Goal: Navigation & Orientation: Find specific page/section

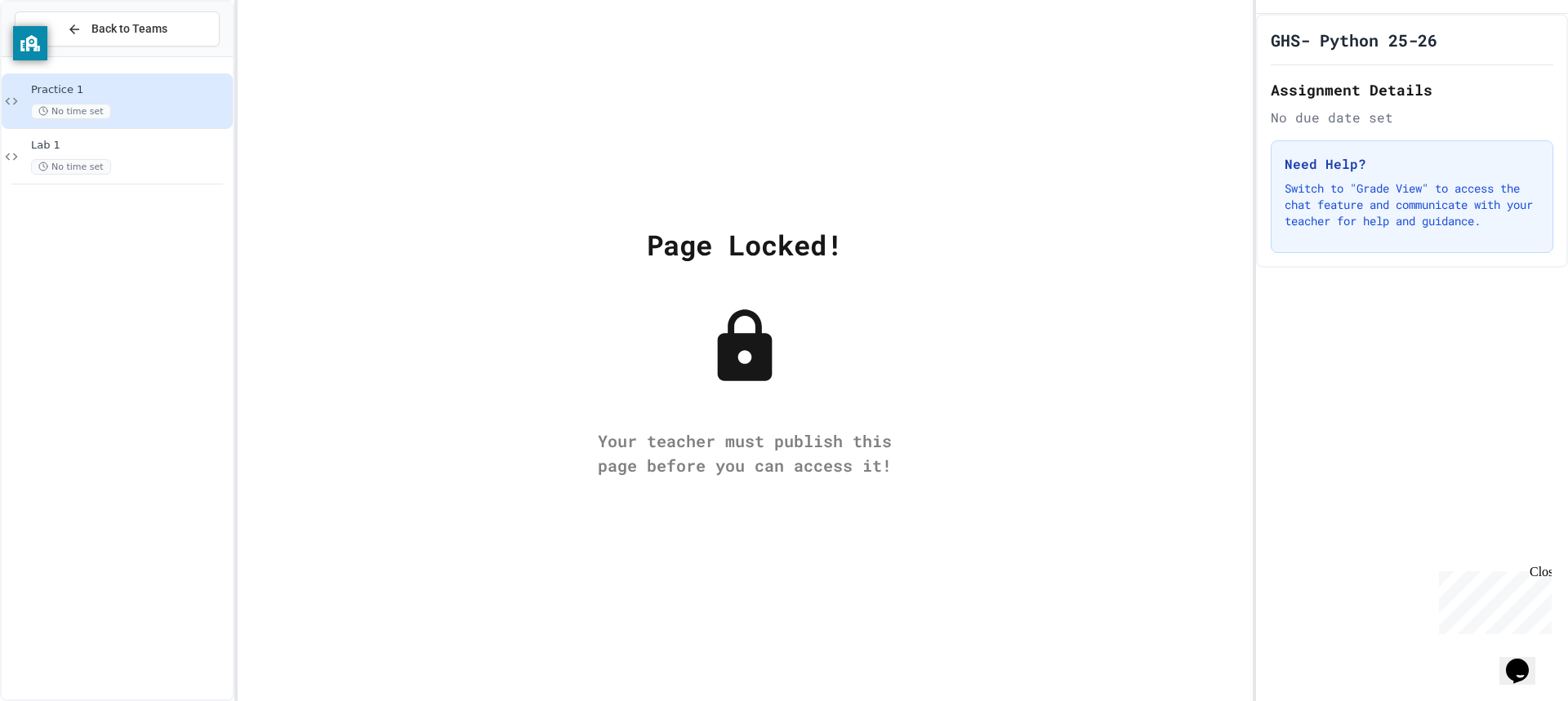
click at [735, 348] on icon at bounding box center [745, 345] width 55 height 72
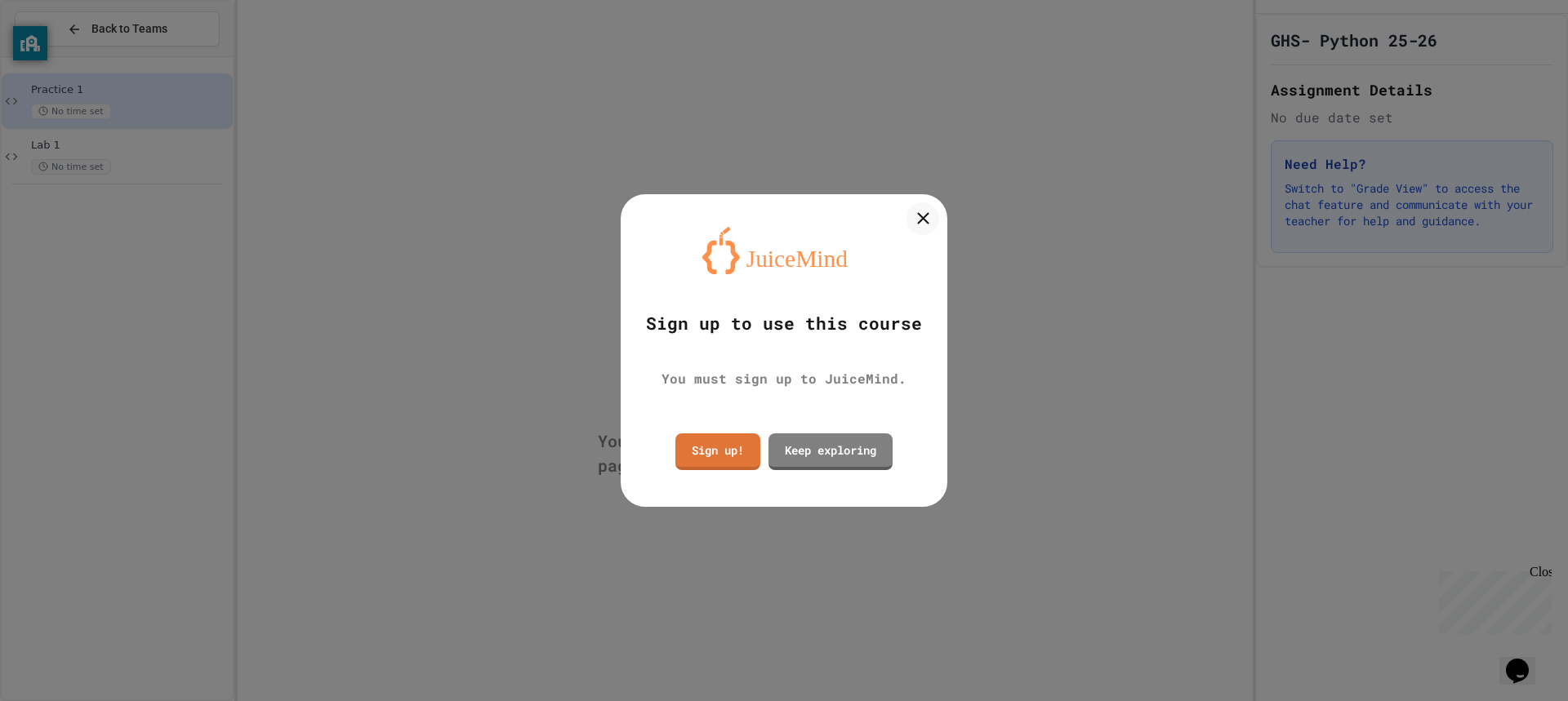
click at [721, 467] on link "Sign up!" at bounding box center [718, 452] width 85 height 37
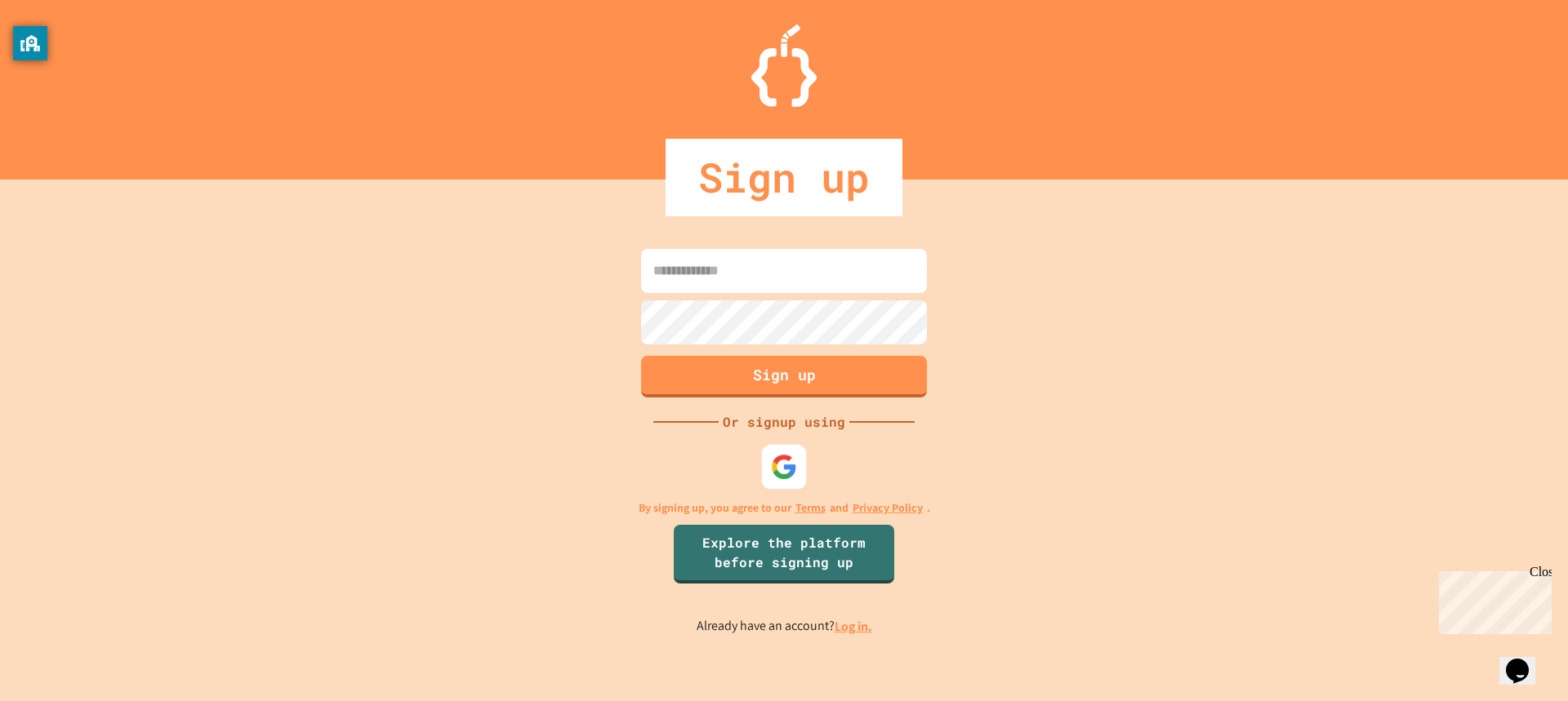
click at [792, 460] on img at bounding box center [784, 466] width 27 height 27
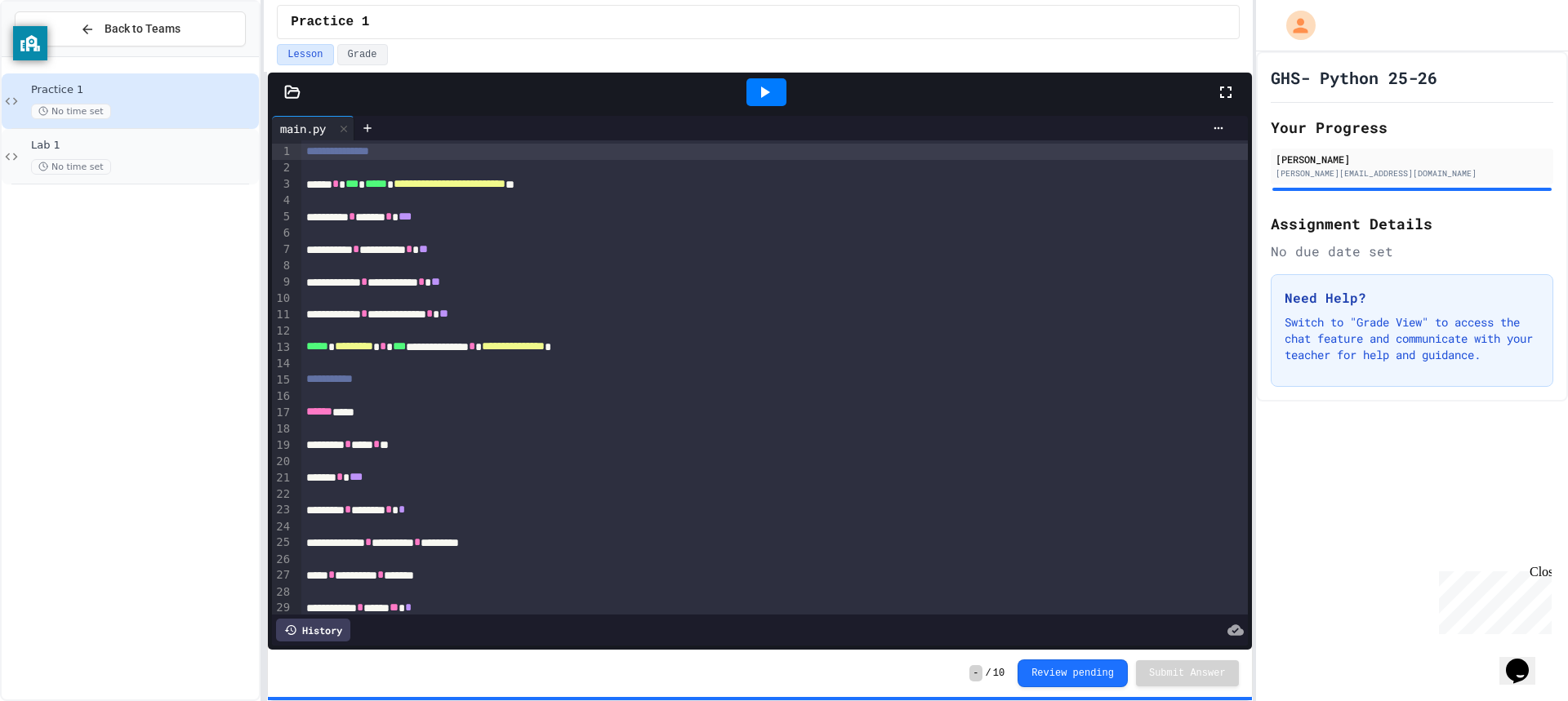
click at [201, 167] on div "No time set" at bounding box center [143, 166] width 225 height 16
